Goal: Task Accomplishment & Management: Use online tool/utility

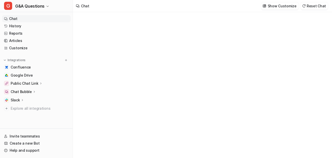
type textarea "**********"
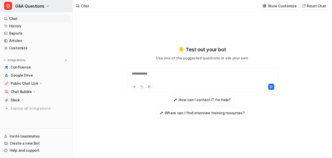
click at [33, 9] on span "G&A Questions" at bounding box center [29, 6] width 29 height 7
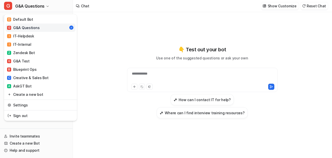
click at [36, 26] on div "G G&A Questions" at bounding box center [23, 27] width 32 height 5
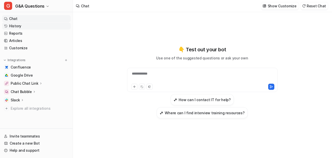
click at [13, 27] on link "History" at bounding box center [36, 26] width 69 height 7
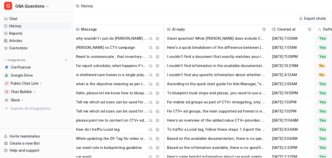
click at [310, 18] on button "Export chats" at bounding box center [313, 18] width 30 height 7
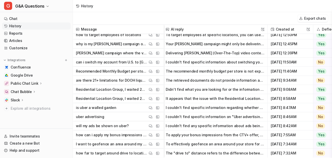
scroll to position [3449, 1]
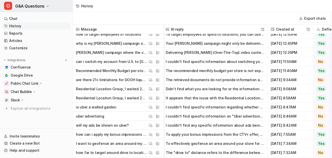
click at [45, 7] on button "G G&A Questions" at bounding box center [36, 6] width 73 height 12
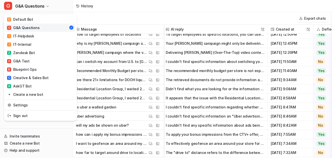
click at [170, 5] on div "G G&A Questions D Default Bot G G&A Questions I IT-Helpdesk I IT-Internal Z Zen…" at bounding box center [166, 79] width 332 height 158
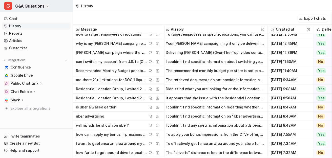
click at [33, 8] on span "G&A Questions" at bounding box center [29, 6] width 29 height 7
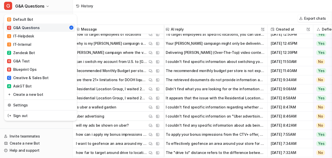
click at [127, 18] on div "G G&A Questions D Default Bot G G&A Questions I IT-Helpdesk I IT-Internal Z Zen…" at bounding box center [166, 79] width 332 height 158
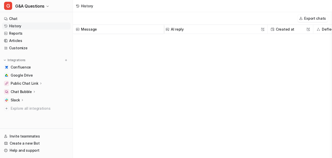
scroll to position [0, 1]
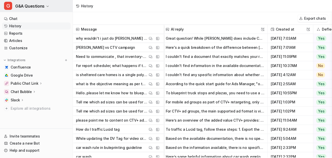
click at [42, 4] on span "G&A Questions" at bounding box center [29, 6] width 29 height 7
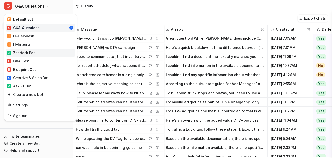
click at [39, 53] on link "Z Zendesk Bot" at bounding box center [41, 53] width 70 height 8
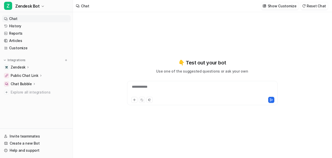
type textarea "**********"
click at [35, 27] on link "History" at bounding box center [36, 26] width 69 height 7
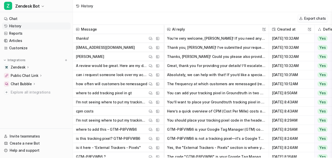
click at [305, 16] on button "Export chats" at bounding box center [313, 18] width 30 height 7
click at [37, 5] on span "Zendesk Bot" at bounding box center [27, 6] width 25 height 7
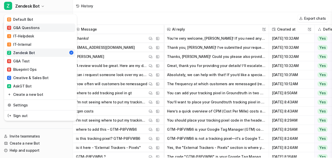
click at [33, 25] on div "G G&A Questions" at bounding box center [23, 27] width 32 height 5
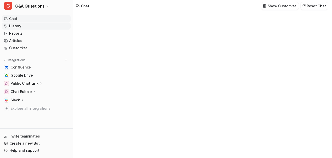
click at [35, 27] on link "History" at bounding box center [36, 26] width 69 height 7
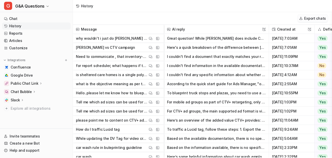
click at [318, 19] on button "Export chats" at bounding box center [313, 18] width 30 height 7
click at [34, 6] on span "G&A Questions" at bounding box center [29, 6] width 29 height 7
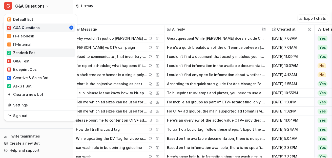
click at [31, 53] on div "Z Zendesk Bot" at bounding box center [21, 52] width 28 height 5
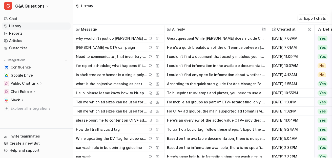
click at [29, 27] on link "History" at bounding box center [36, 26] width 69 height 7
click at [41, 30] on link "Reports" at bounding box center [36, 33] width 69 height 7
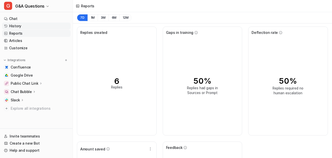
click at [40, 27] on link "History" at bounding box center [36, 26] width 69 height 7
